Goal: Task Accomplishment & Management: Complete application form

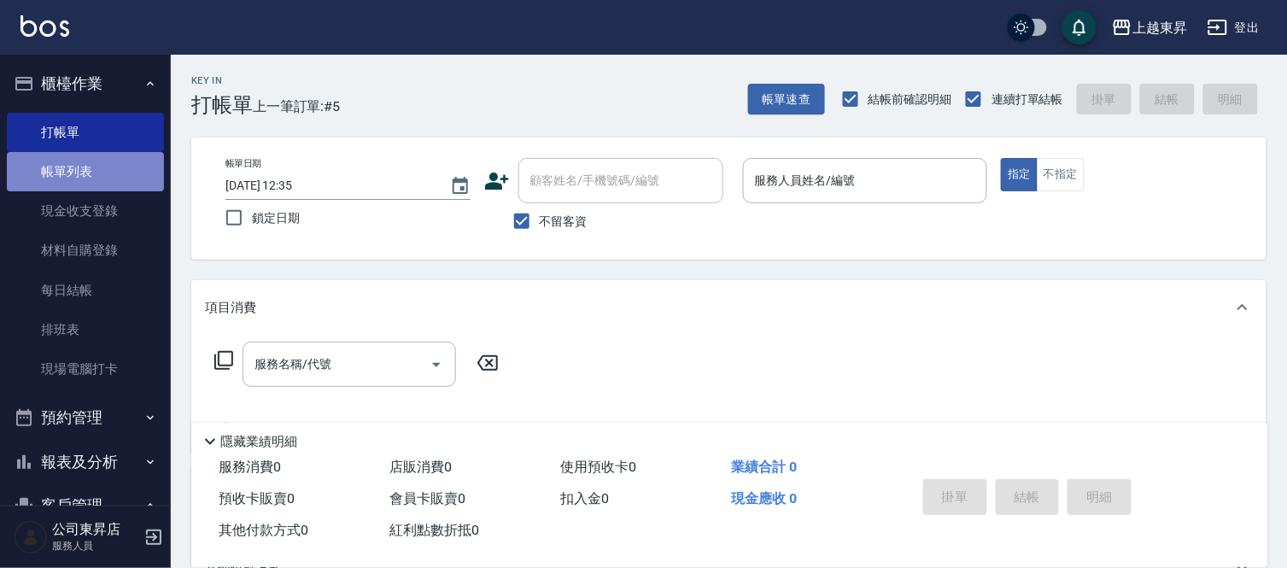
click at [94, 168] on link "帳單列表" at bounding box center [85, 171] width 157 height 39
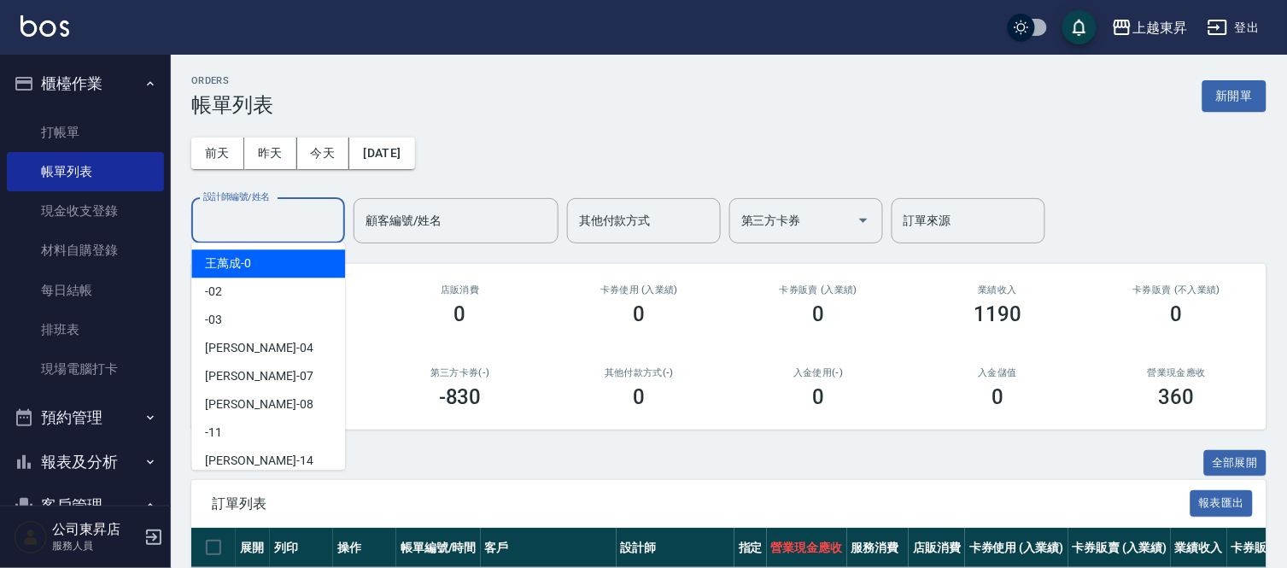
click at [231, 224] on input "設計師編號/姓名" at bounding box center [268, 221] width 138 height 30
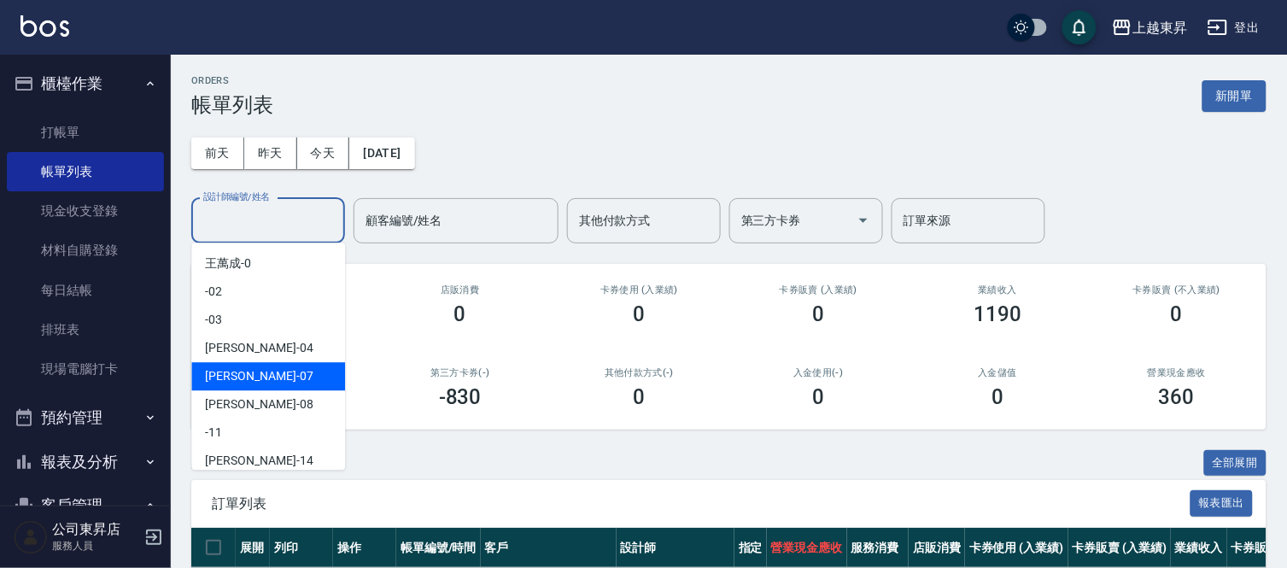
click at [235, 378] on span "榮松 -07" at bounding box center [259, 376] width 108 height 18
type input "榮松-07"
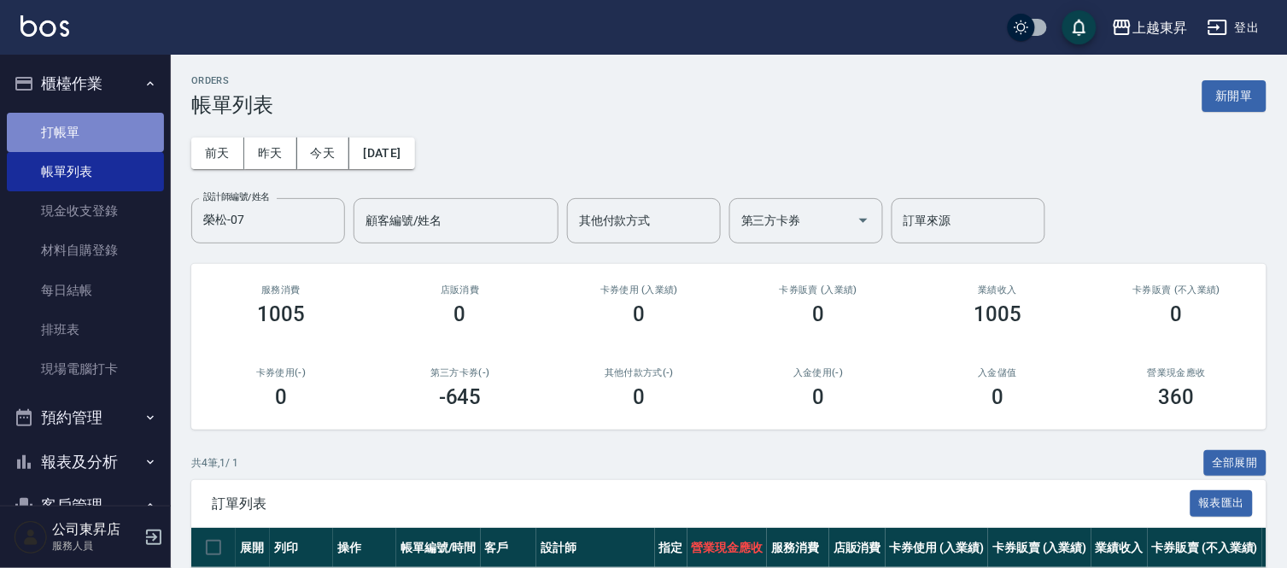
click at [95, 122] on link "打帳單" at bounding box center [85, 132] width 157 height 39
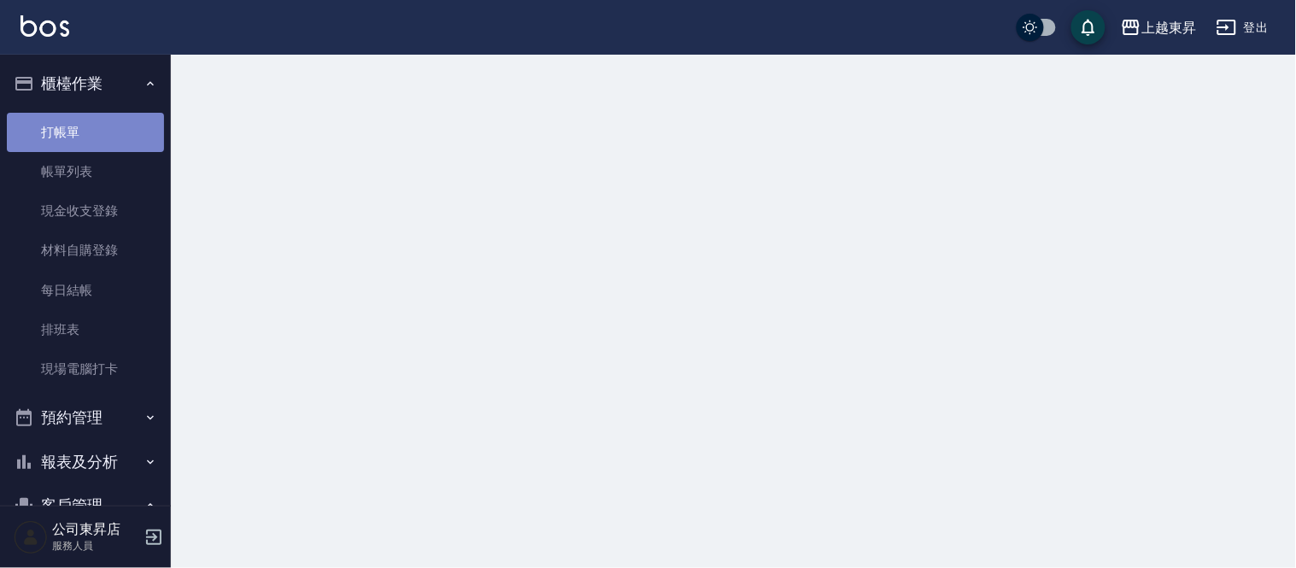
click at [95, 122] on link "打帳單" at bounding box center [85, 132] width 157 height 39
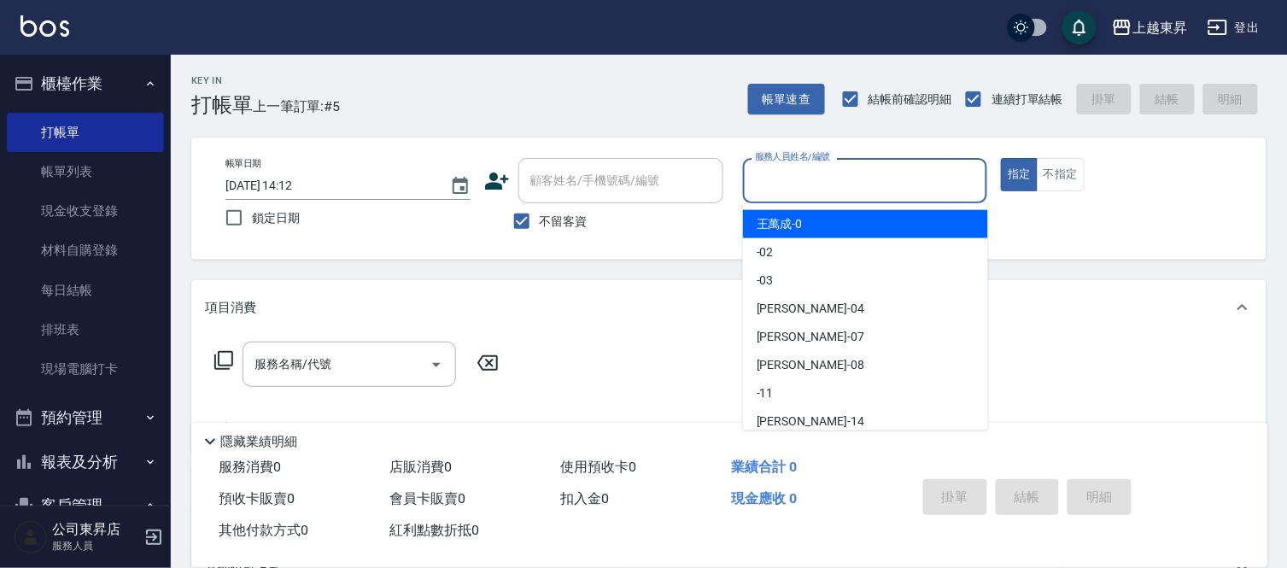
drag, startPoint x: 782, startPoint y: 168, endPoint x: 781, endPoint y: 193, distance: 24.8
click at [784, 174] on input "服務人員姓名/編號" at bounding box center [866, 181] width 230 height 30
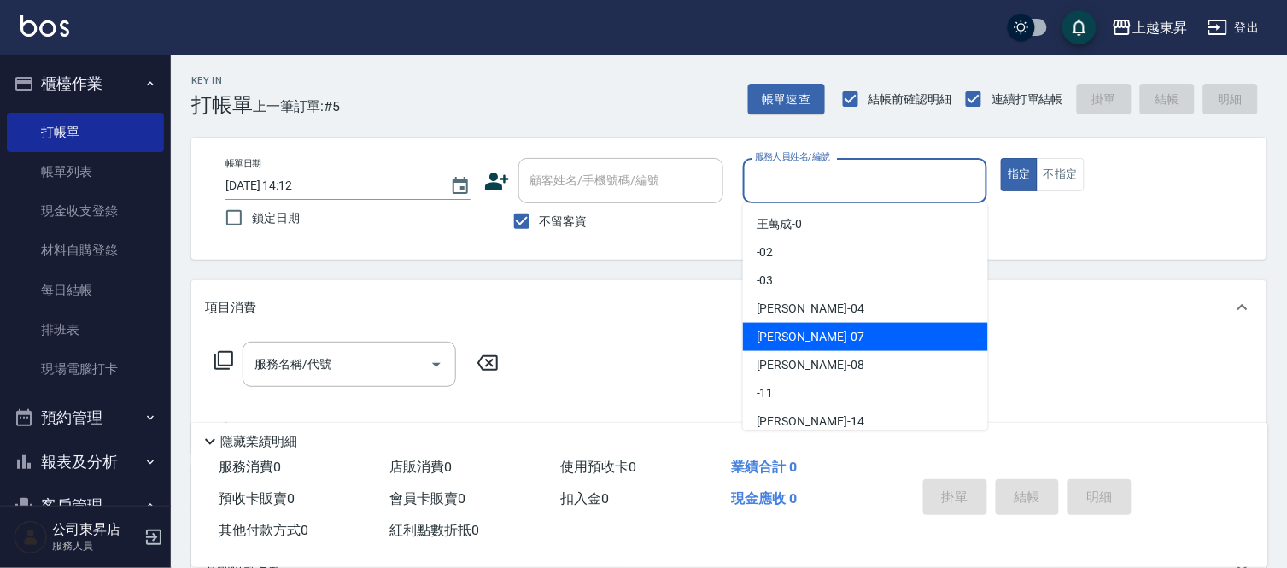
click at [758, 337] on span "榮松 -07" at bounding box center [811, 337] width 108 height 18
type input "榮松-07"
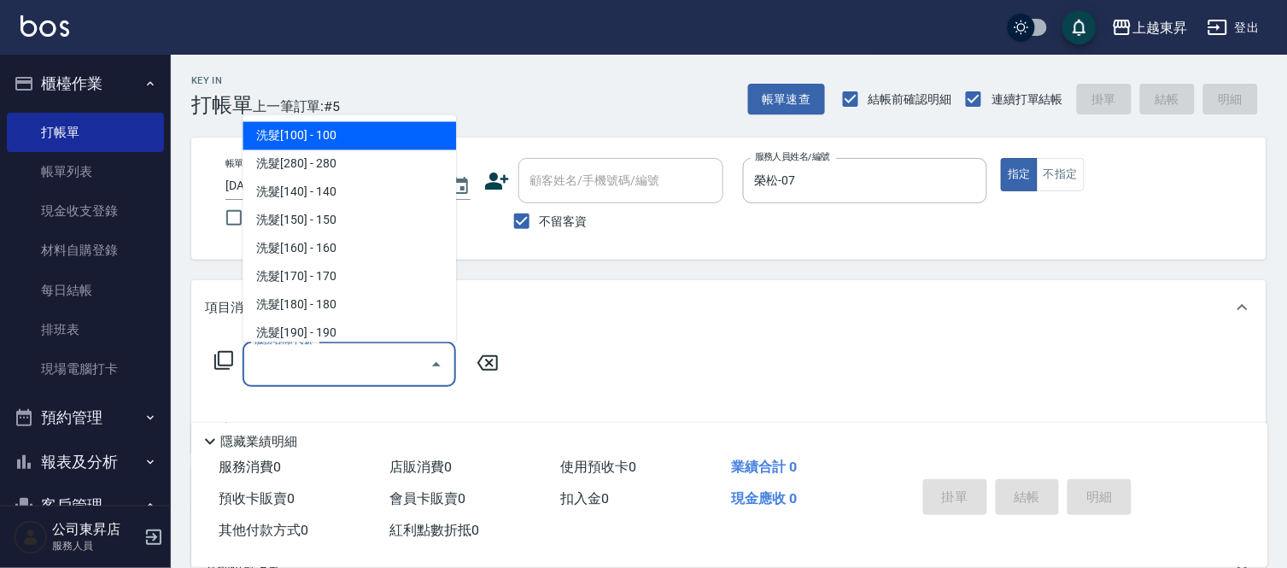
click at [308, 366] on input "服務名稱/代號" at bounding box center [336, 364] width 173 height 30
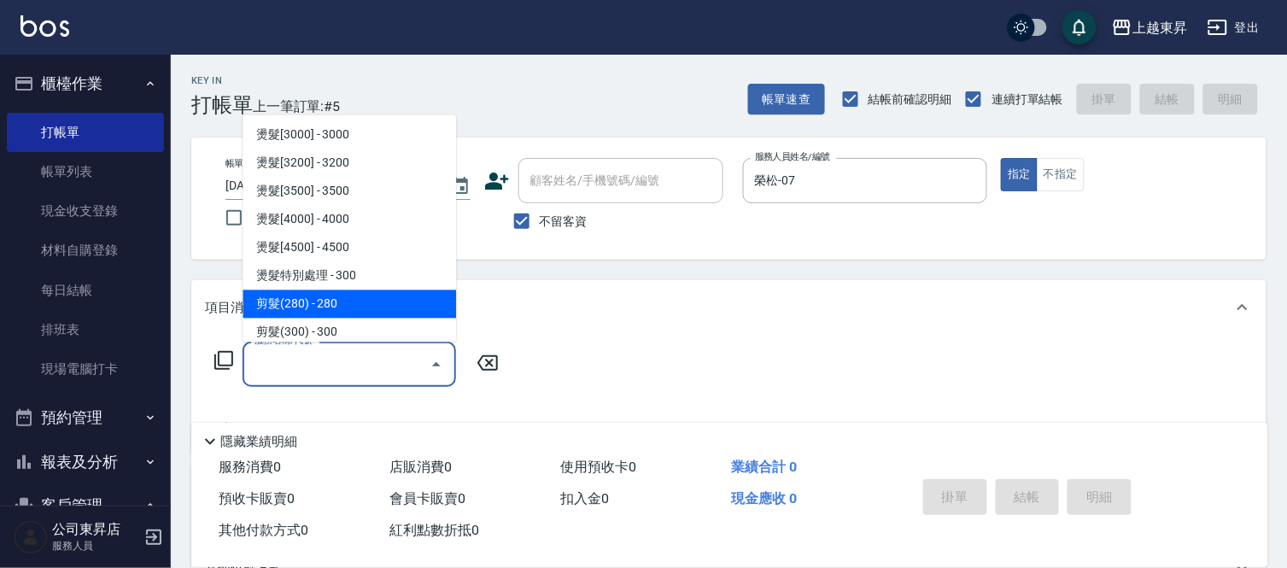
scroll to position [1139, 0]
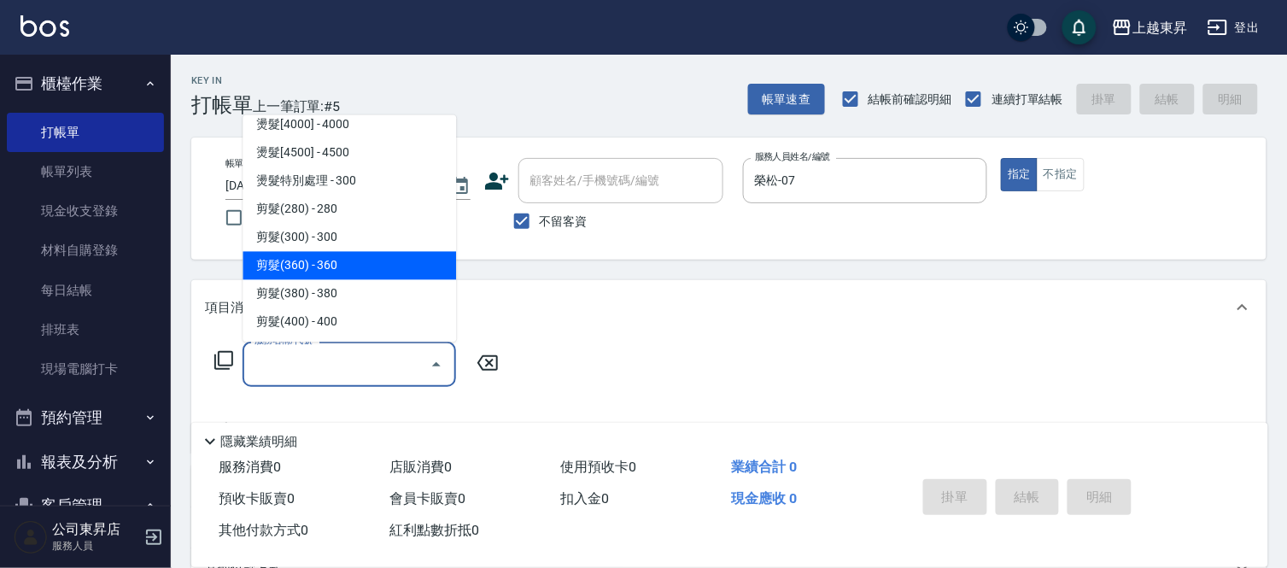
click at [352, 259] on span "剪髮(360) - 360" at bounding box center [350, 266] width 214 height 28
type input "剪髮(360)(403)"
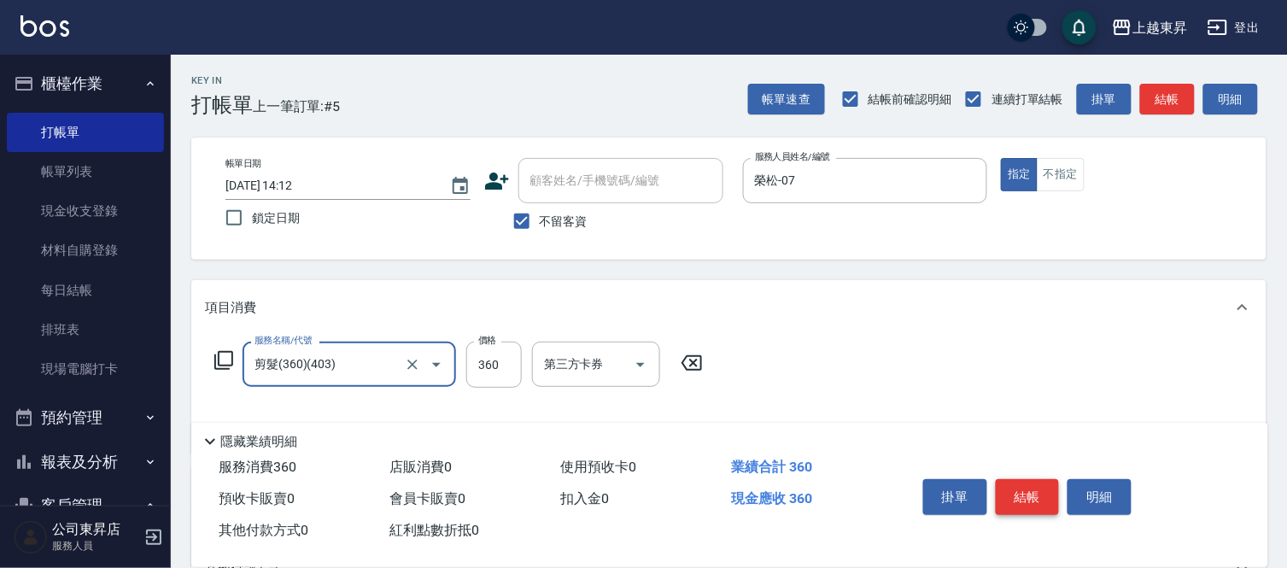
click at [1031, 487] on button "結帳" at bounding box center [1028, 497] width 64 height 36
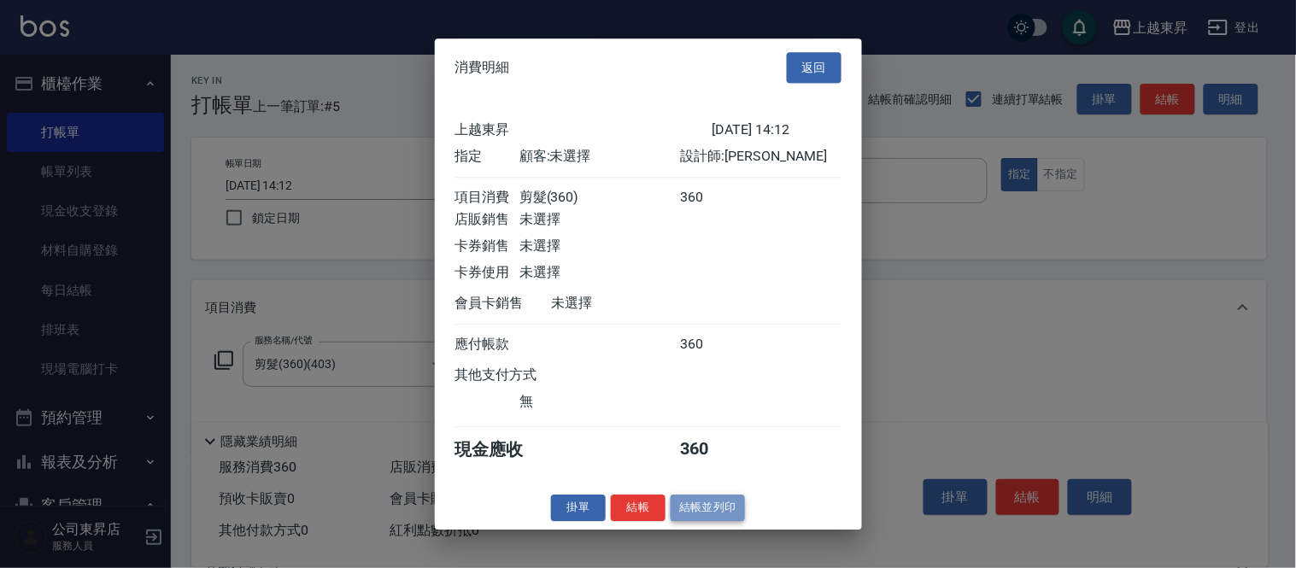
click at [711, 519] on button "結帳並列印" at bounding box center [708, 508] width 74 height 26
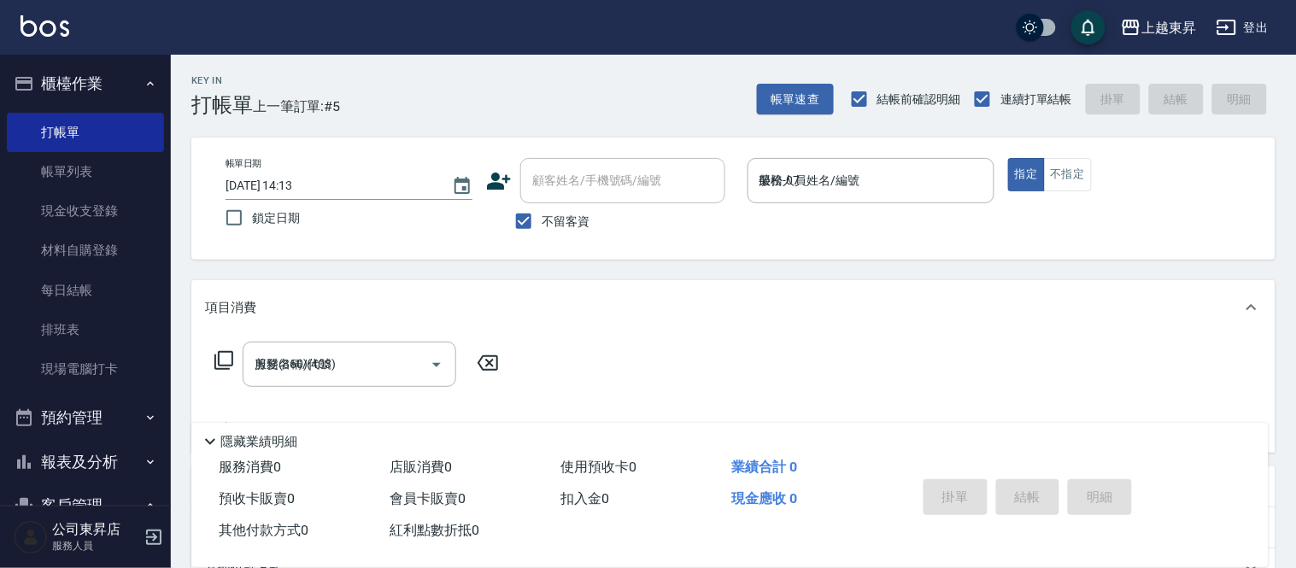
type input "[DATE] 14:13"
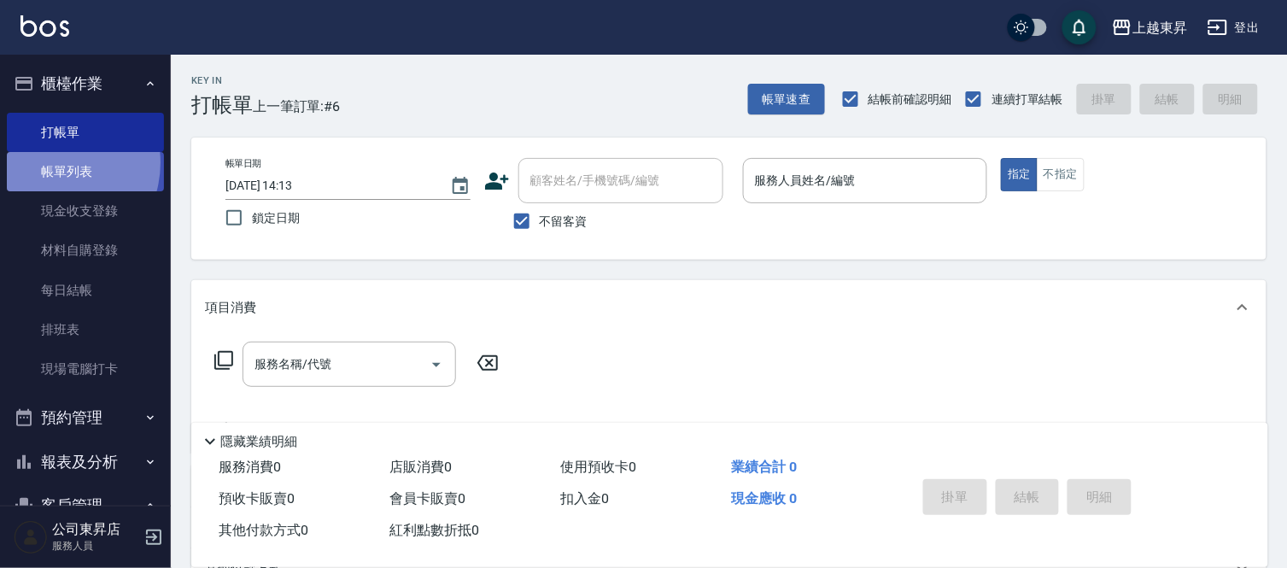
click at [50, 163] on link "帳單列表" at bounding box center [85, 171] width 157 height 39
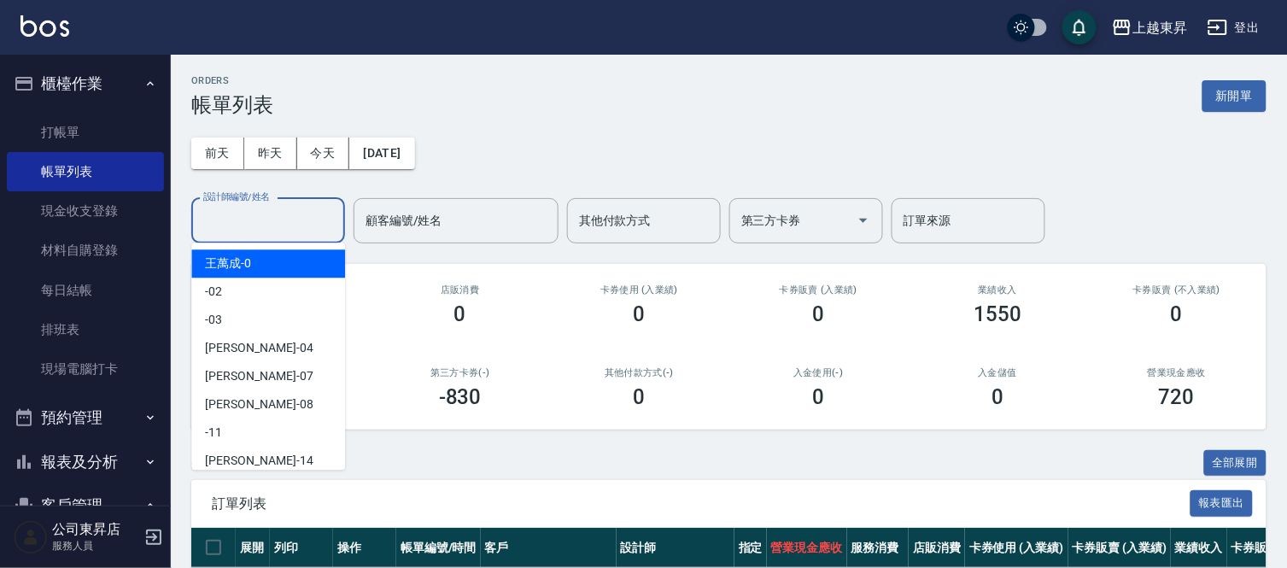
click at [224, 217] on input "設計師編號/姓名" at bounding box center [268, 221] width 138 height 30
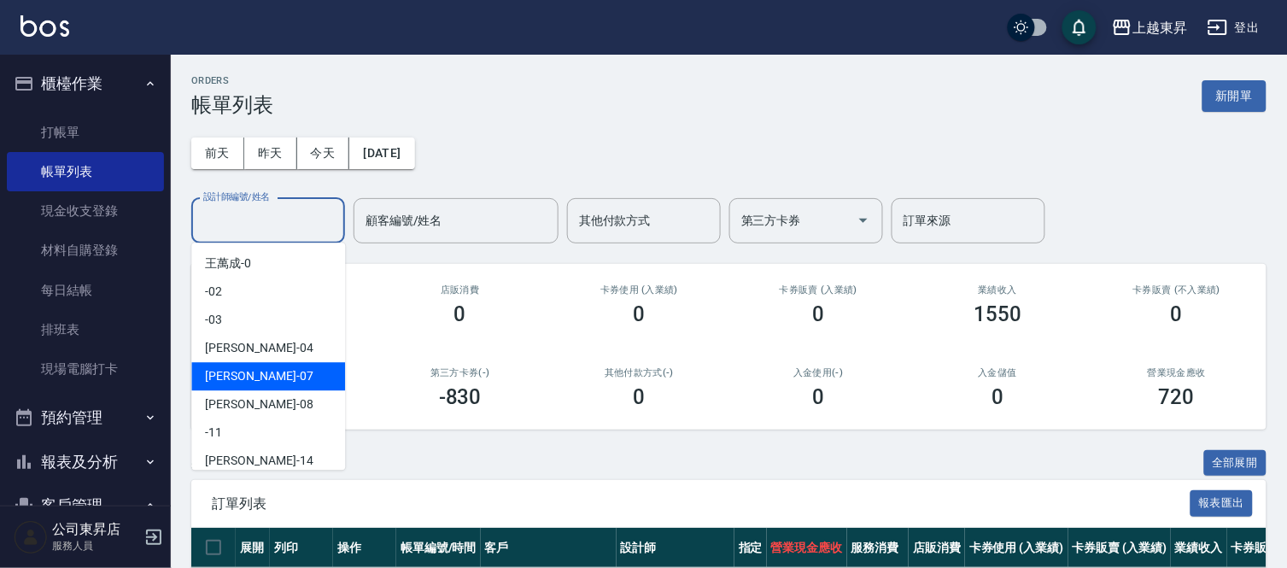
click at [242, 372] on span "榮松 -07" at bounding box center [259, 376] width 108 height 18
type input "榮松-07"
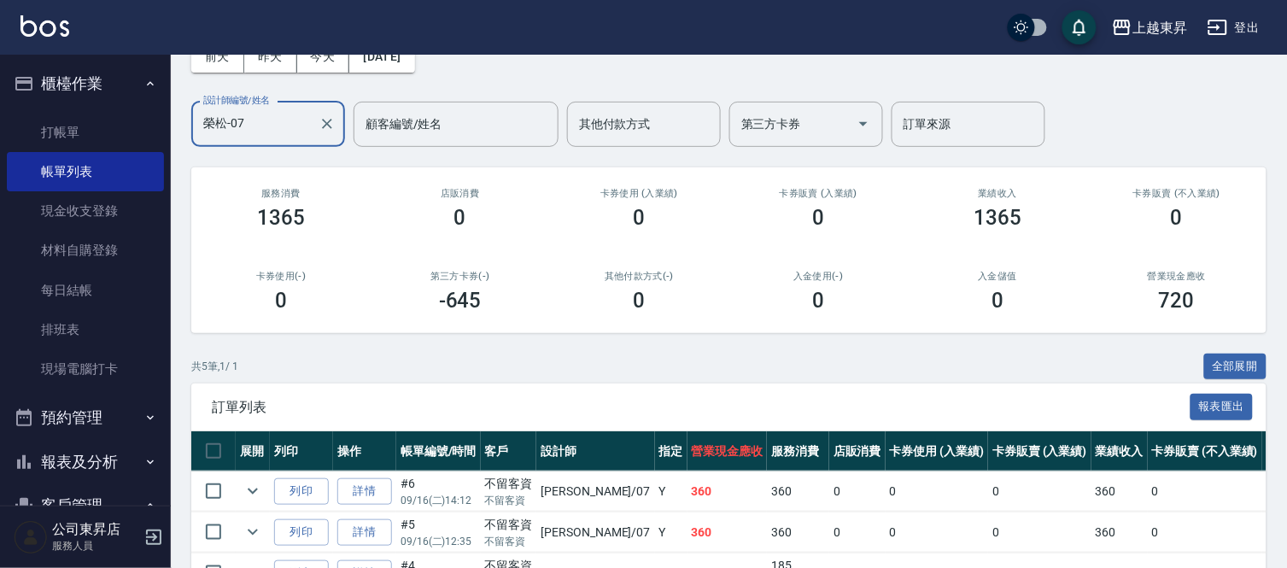
scroll to position [95, 0]
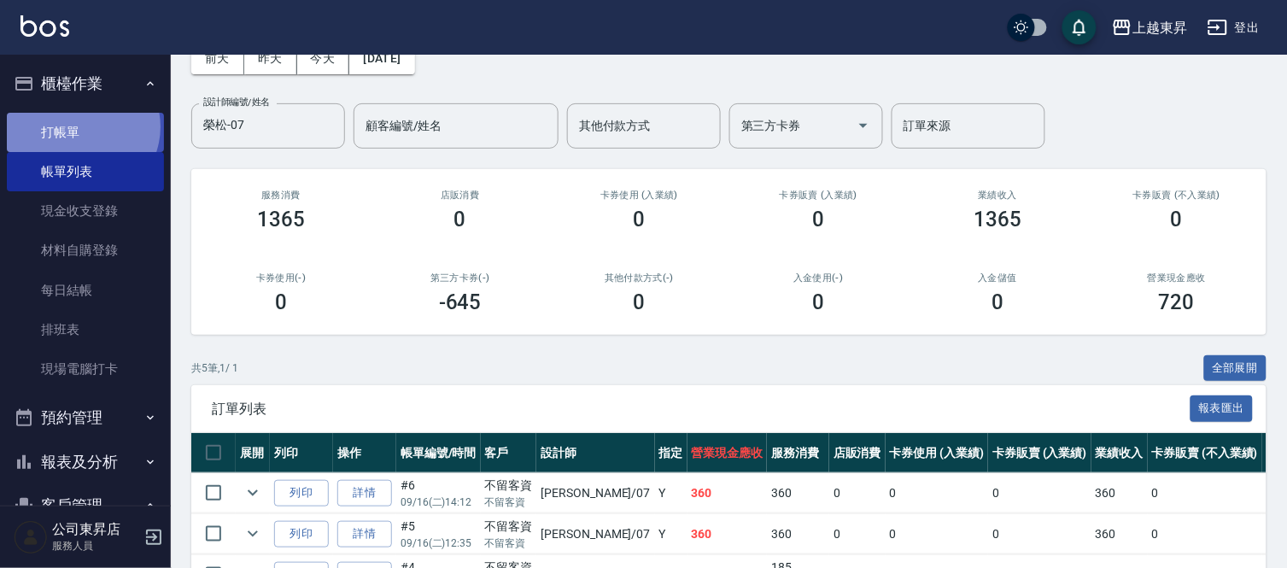
click at [79, 126] on link "打帳單" at bounding box center [85, 132] width 157 height 39
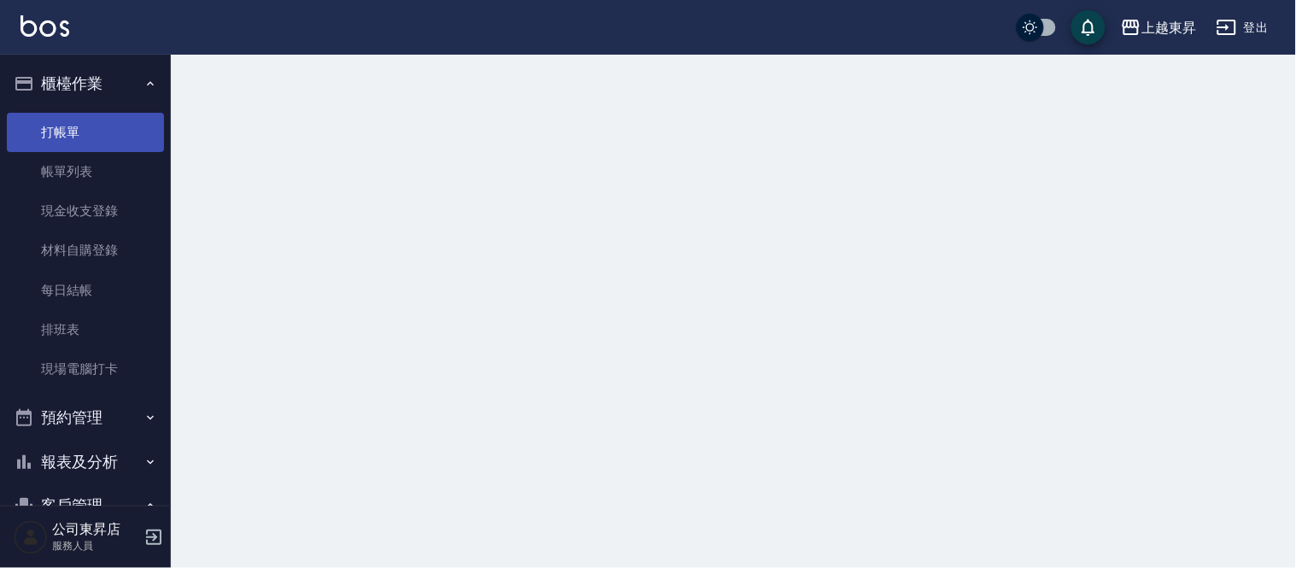
click at [79, 126] on link "打帳單" at bounding box center [85, 132] width 157 height 39
